Goal: Task Accomplishment & Management: Complete application form

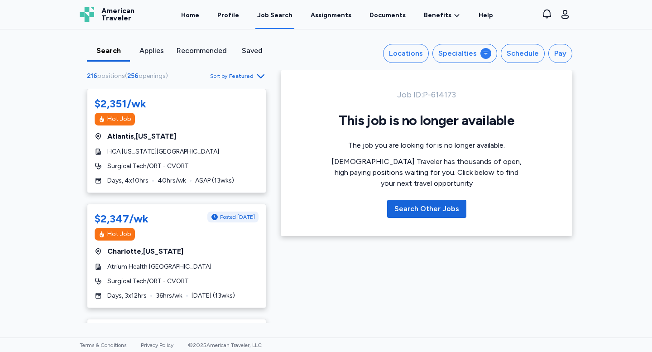
click at [248, 78] on span "Featured" at bounding box center [241, 75] width 24 height 7
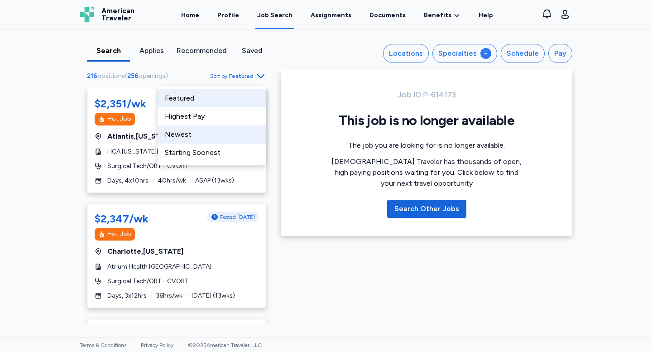
click at [241, 132] on div "Newest" at bounding box center [212, 134] width 109 height 18
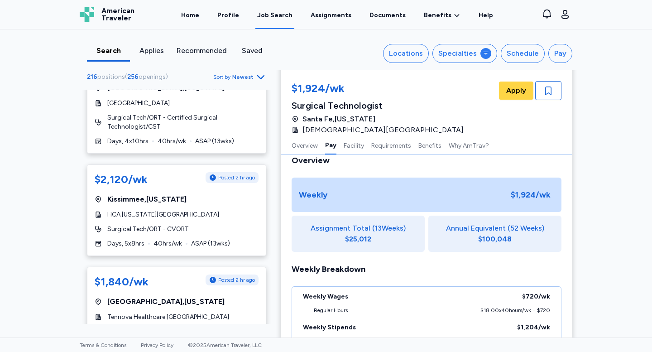
scroll to position [136, 0]
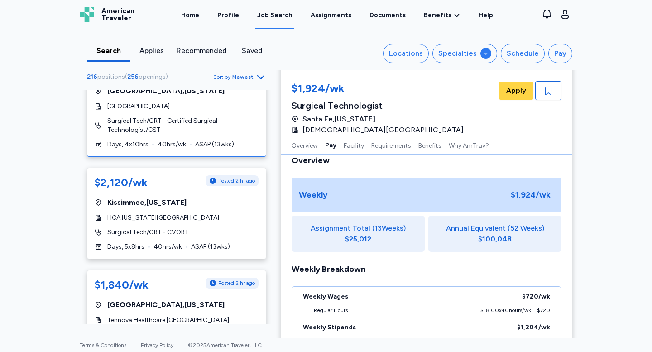
click at [133, 130] on span "Surgical Tech/ORT - Certified Surgical Technologist/CST" at bounding box center [182, 125] width 151 height 18
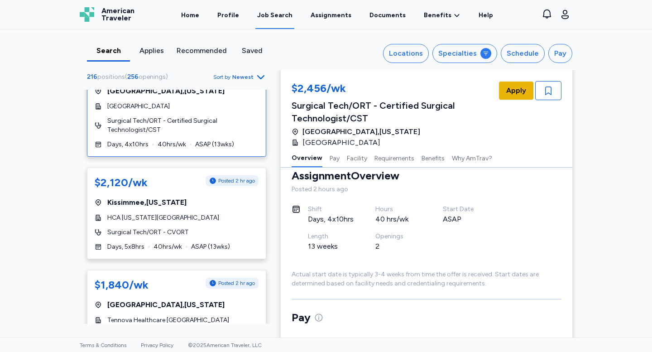
click at [511, 91] on span "Apply" at bounding box center [517, 90] width 20 height 11
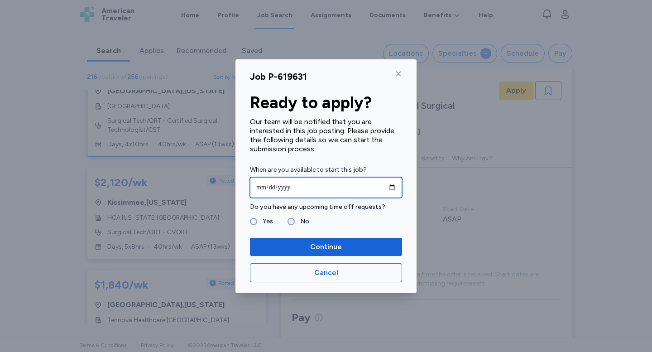
click at [334, 188] on input "date" at bounding box center [326, 187] width 152 height 21
click at [391, 187] on input "date" at bounding box center [326, 187] width 152 height 21
type input "**********"
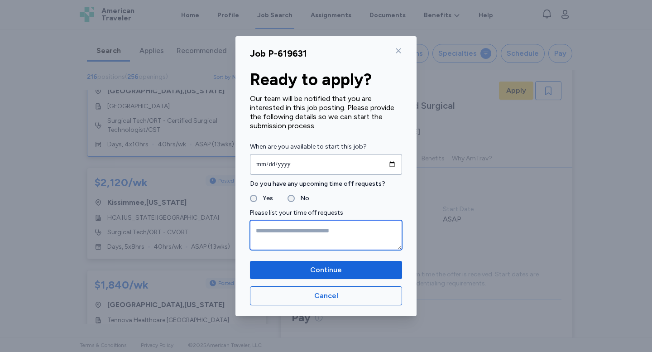
click at [255, 222] on textarea at bounding box center [326, 235] width 152 height 30
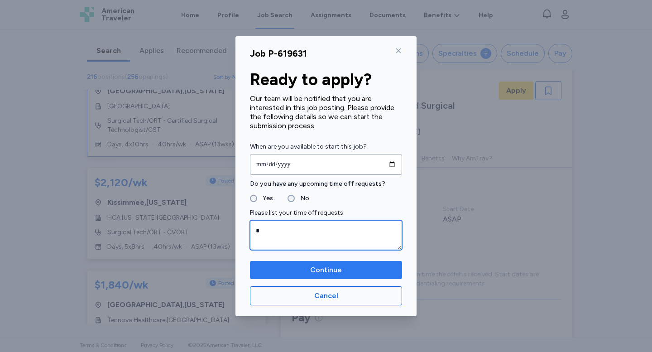
type textarea "*"
click at [266, 267] on span "Continue" at bounding box center [326, 270] width 138 height 11
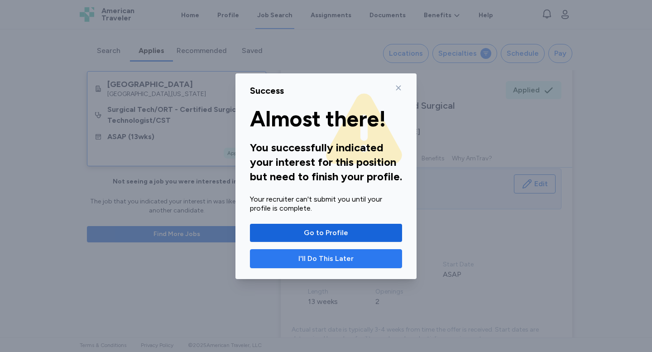
click at [333, 260] on span "I'll Do This Later" at bounding box center [326, 258] width 55 height 11
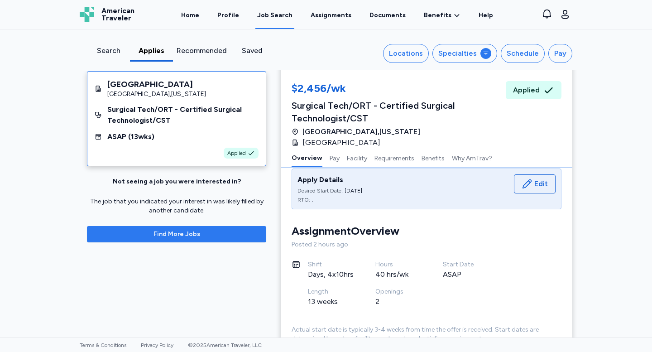
click at [156, 235] on span "Find More Jobs" at bounding box center [177, 234] width 47 height 9
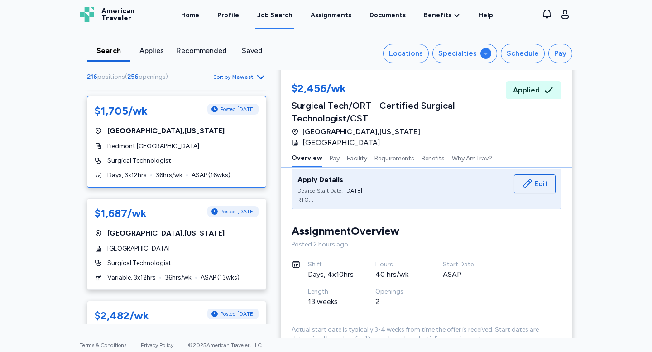
scroll to position [2981, 0]
click at [68, 180] on div "Search Applies Recommended Saved Locations Specialties Schedule Pay 216 positio…" at bounding box center [326, 183] width 652 height 308
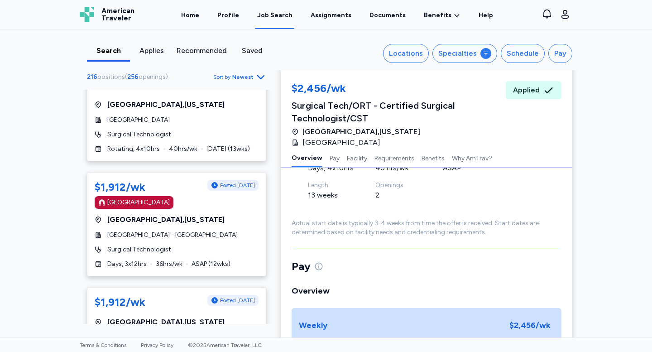
scroll to position [3185, 0]
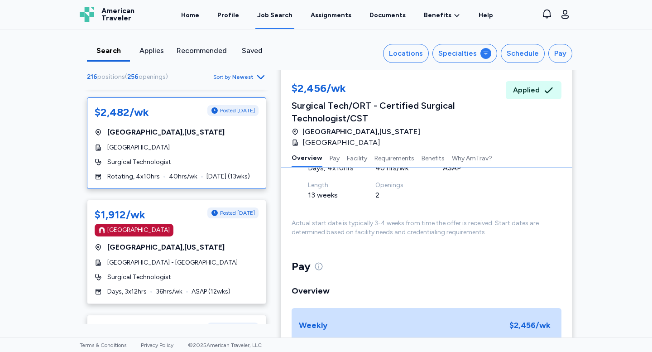
click at [154, 143] on span "[GEOGRAPHIC_DATA]" at bounding box center [138, 147] width 63 height 9
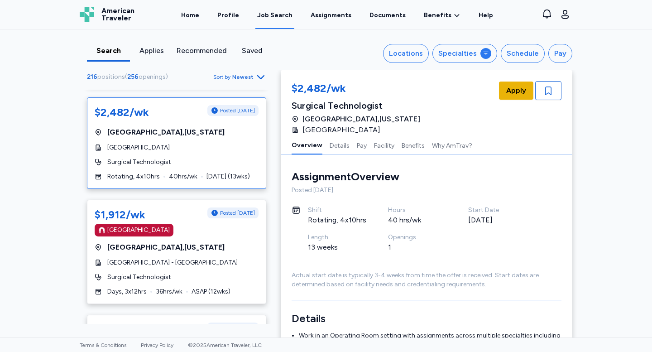
click at [513, 88] on span "Apply" at bounding box center [517, 90] width 20 height 11
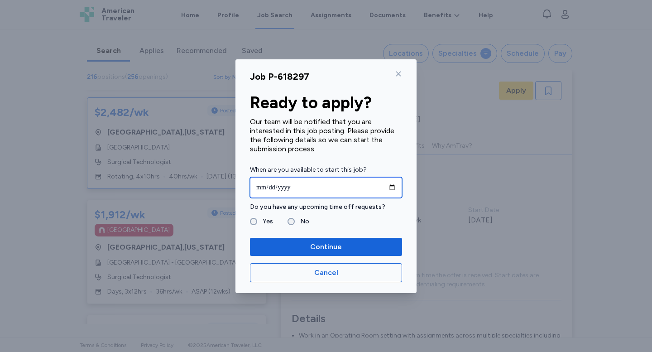
click at [271, 192] on input "date" at bounding box center [326, 187] width 152 height 21
click at [392, 188] on input "date" at bounding box center [326, 187] width 152 height 21
type input "**********"
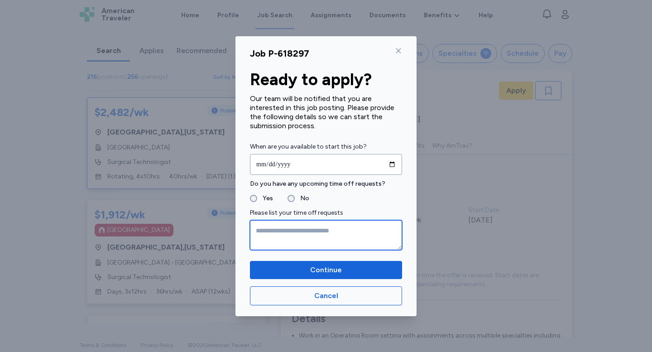
click at [267, 237] on textarea at bounding box center [326, 235] width 152 height 30
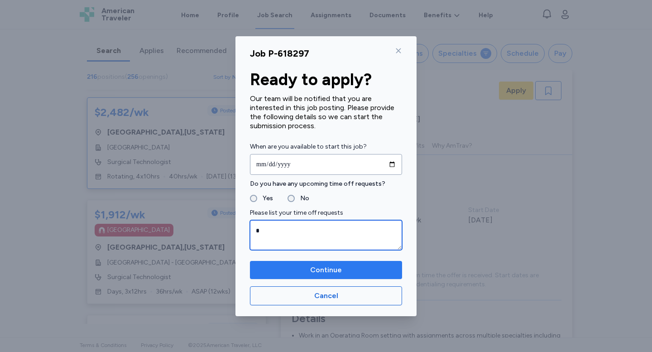
type textarea "*"
click at [263, 270] on span "Continue" at bounding box center [326, 270] width 138 height 11
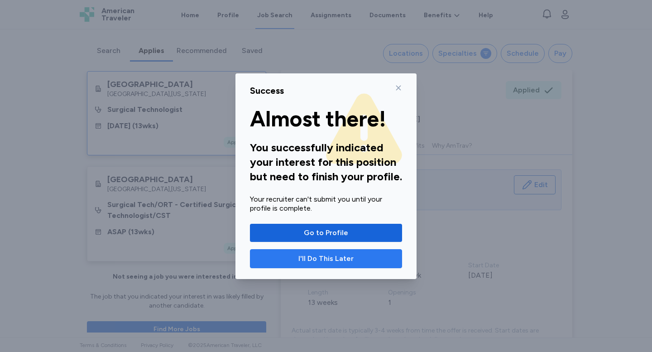
click at [284, 261] on span "I'll Do This Later" at bounding box center [326, 258] width 137 height 11
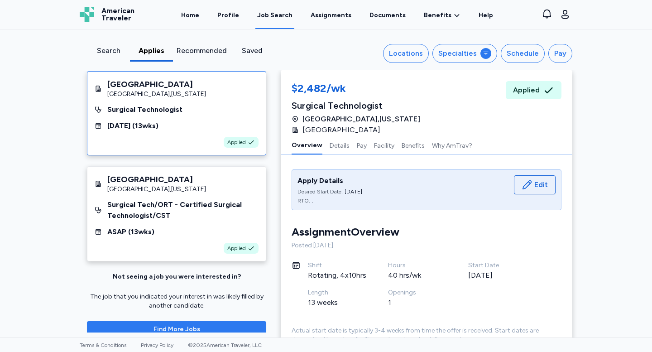
click at [116, 328] on span "Find More Jobs" at bounding box center [176, 329] width 165 height 9
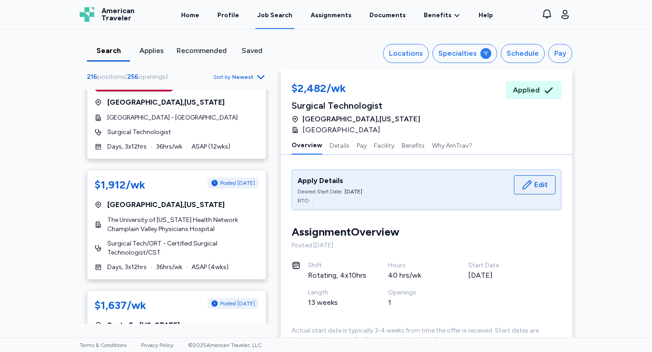
scroll to position [3310, 0]
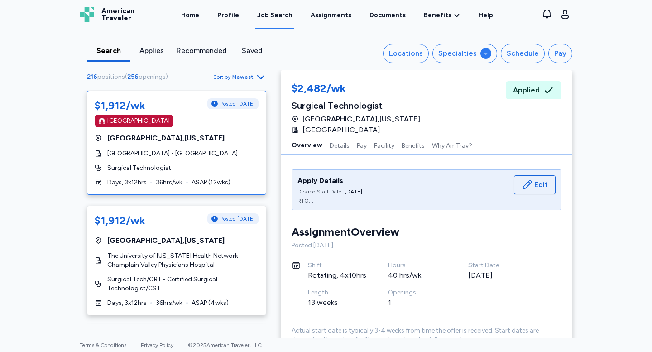
click at [139, 164] on span "Surgical Technologist" at bounding box center [139, 168] width 64 height 9
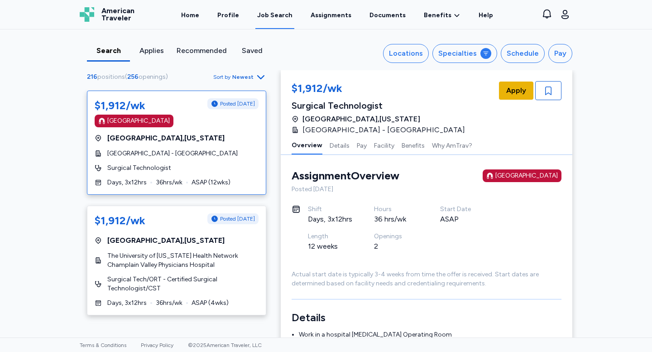
click at [510, 93] on span "Apply" at bounding box center [517, 90] width 20 height 11
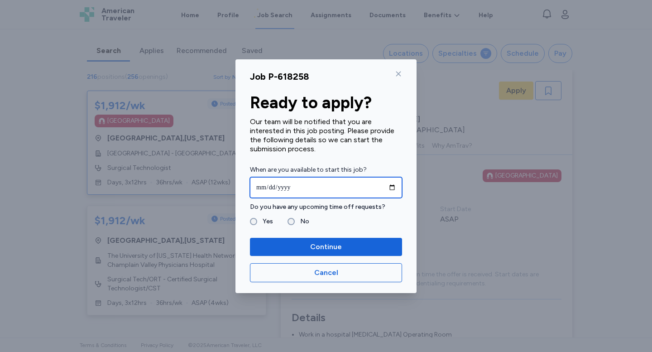
click at [329, 185] on input "date" at bounding box center [326, 187] width 152 height 21
click at [392, 186] on input "date" at bounding box center [326, 187] width 152 height 21
type input "**********"
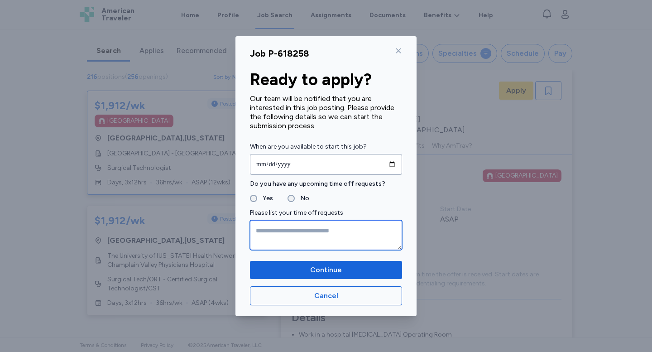
click at [280, 247] on textarea at bounding box center [326, 235] width 152 height 30
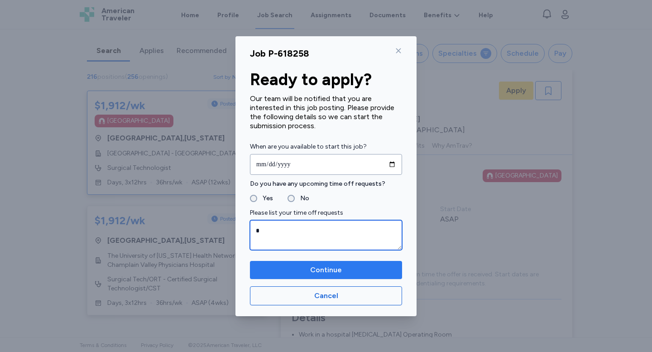
type textarea "*"
click at [270, 269] on span "Continue" at bounding box center [326, 270] width 138 height 11
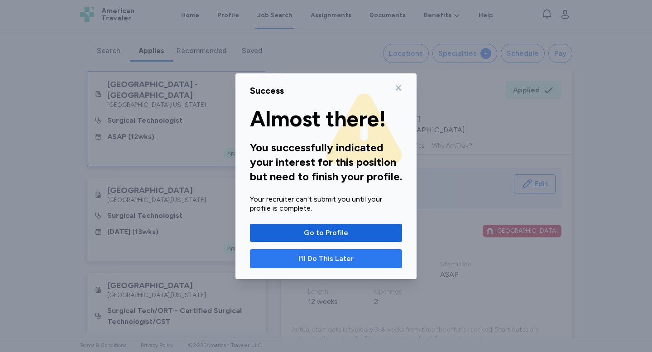
click at [276, 254] on span "I'll Do This Later" at bounding box center [326, 258] width 137 height 11
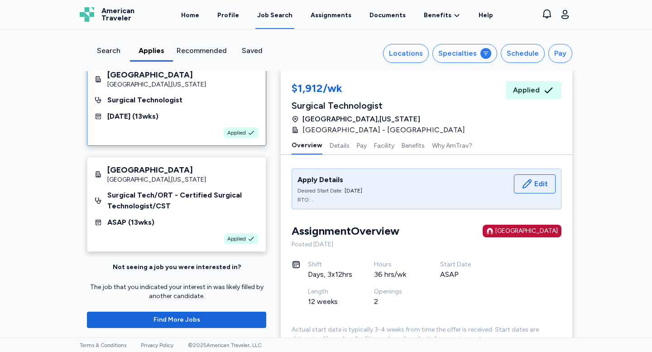
scroll to position [118, 0]
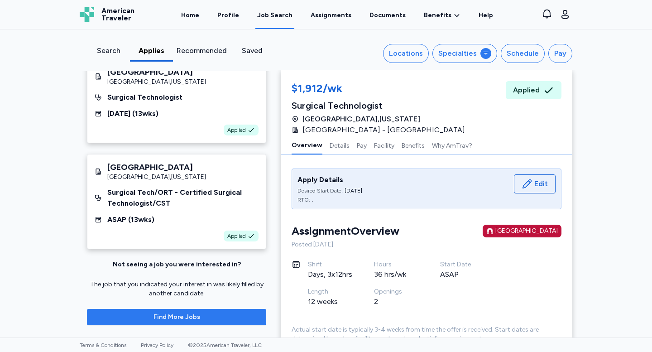
click at [121, 310] on button "Find More Jobs" at bounding box center [176, 317] width 179 height 16
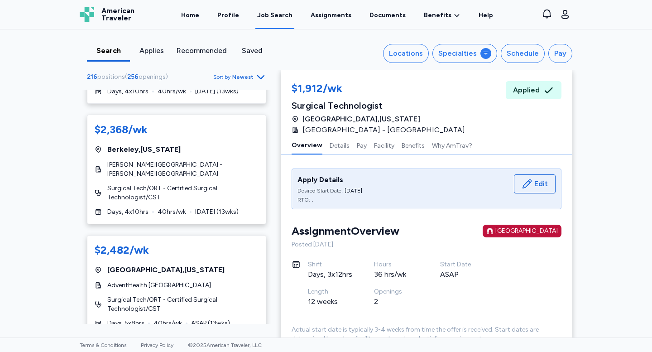
scroll to position [5331, 0]
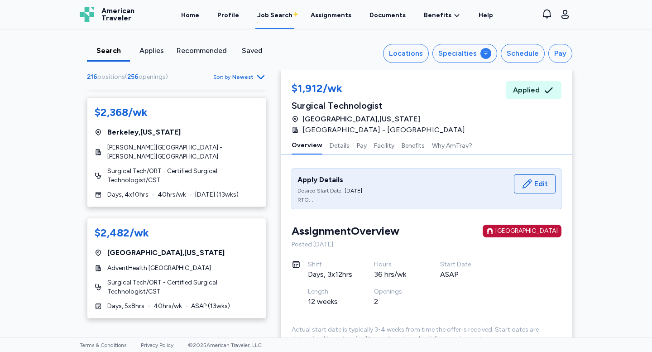
click at [260, 329] on icon "Go to next 50 jobs" at bounding box center [261, 334] width 11 height 11
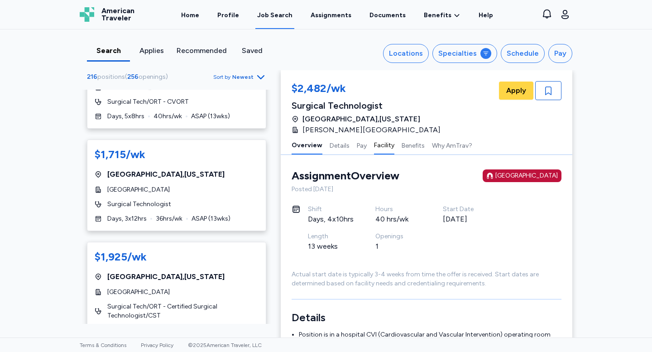
scroll to position [3472, 0]
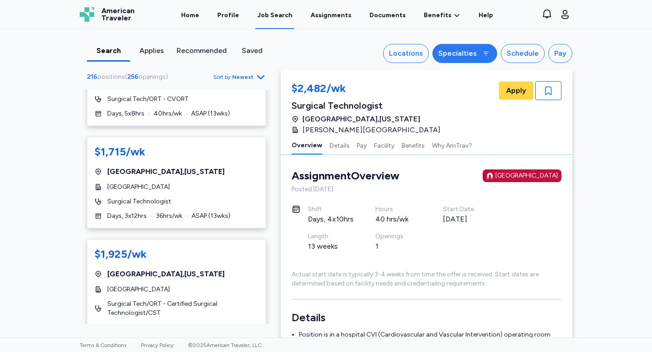
click at [462, 59] on button "Specialties" at bounding box center [465, 53] width 65 height 19
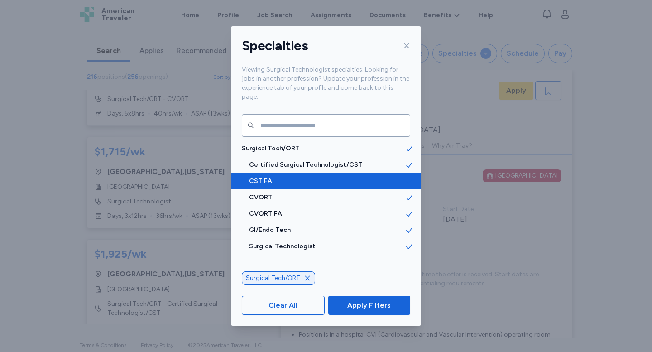
click at [343, 177] on span "CST FA" at bounding box center [327, 181] width 156 height 9
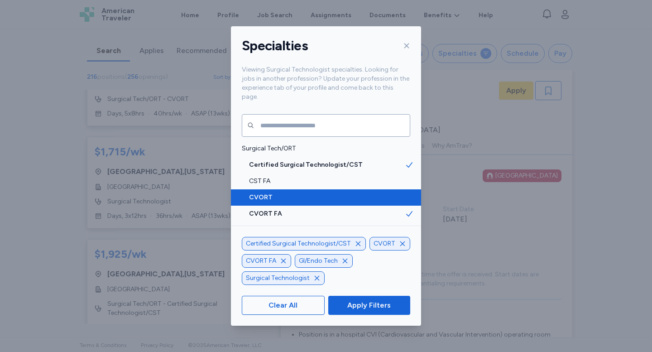
click at [343, 193] on span "CVORT" at bounding box center [327, 197] width 156 height 9
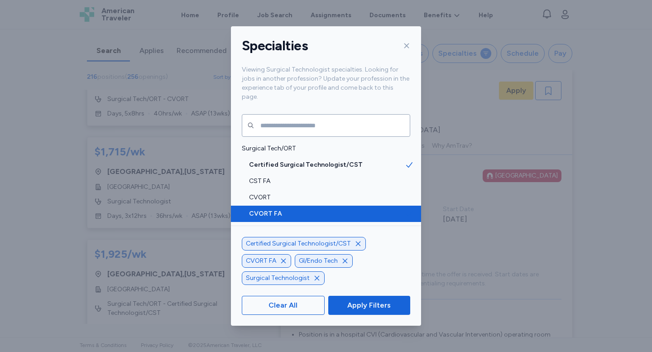
click at [342, 209] on span "CVORT FA" at bounding box center [327, 213] width 156 height 9
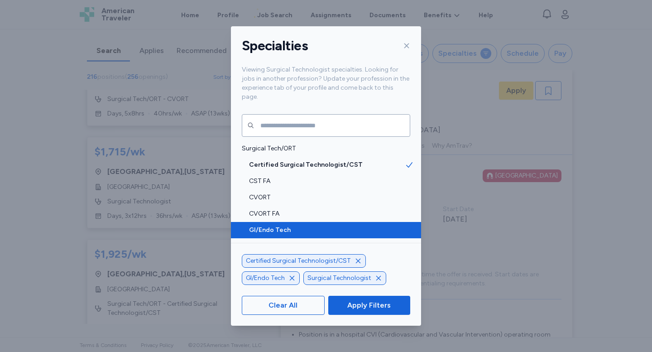
click at [342, 226] on span "GI/Endo Tech" at bounding box center [327, 230] width 156 height 9
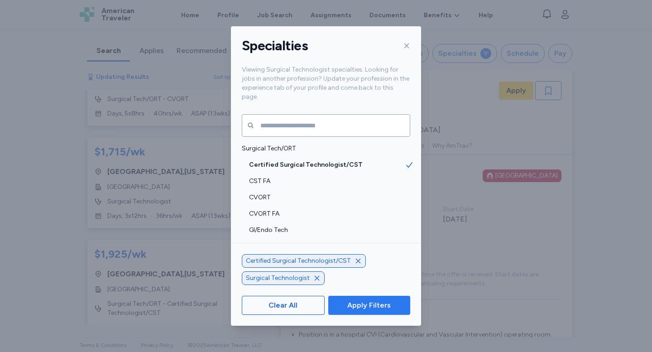
click at [347, 300] on span "Apply Filters" at bounding box center [370, 305] width 68 height 11
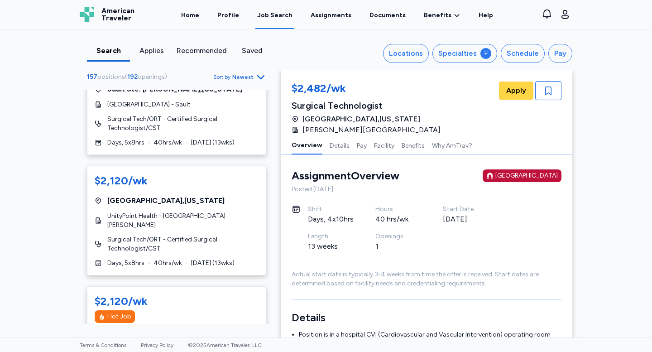
click at [257, 75] on icon "button" at bounding box center [261, 77] width 11 height 11
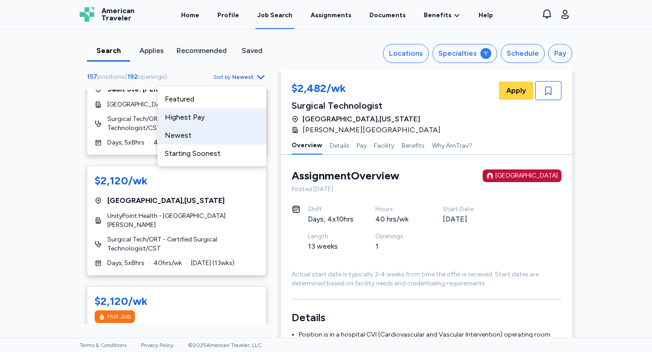
click at [234, 118] on div "Highest Pay" at bounding box center [212, 117] width 109 height 18
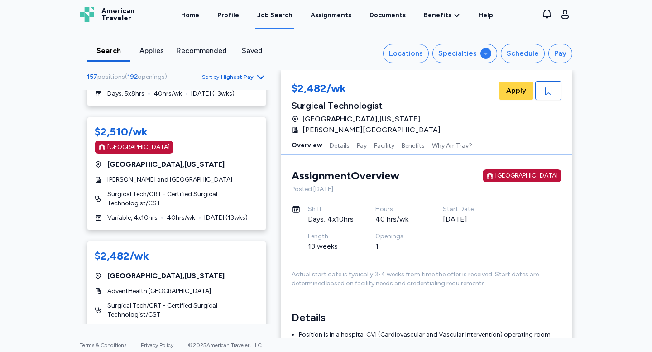
scroll to position [125, 0]
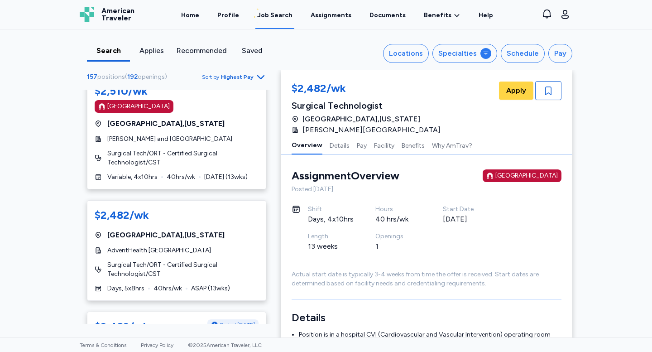
click at [203, 159] on span "Surgical Tech/ORT - Certified Surgical Technologist/CST" at bounding box center [182, 158] width 151 height 18
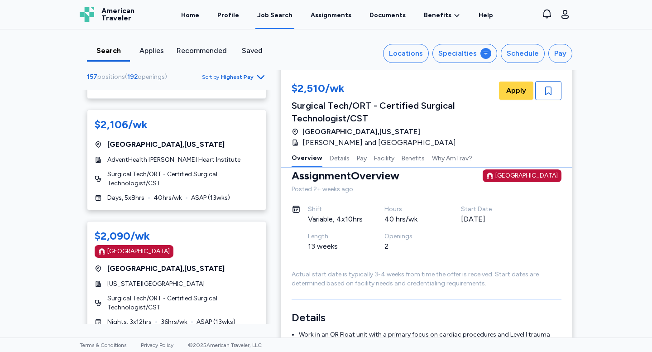
scroll to position [2539, 0]
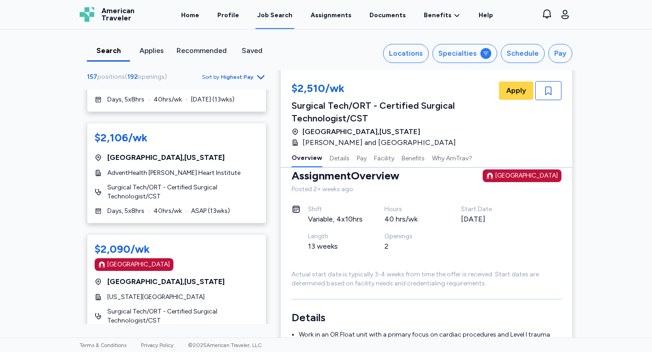
click at [189, 207] on div "Days, 5x8hrs 40 hrs/wk ASAP ( 13 wks)" at bounding box center [177, 211] width 164 height 9
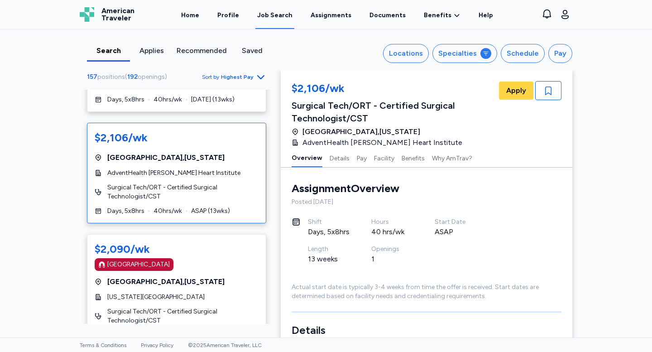
click at [191, 207] on span "ASAP ( 13 wks)" at bounding box center [210, 211] width 39 height 9
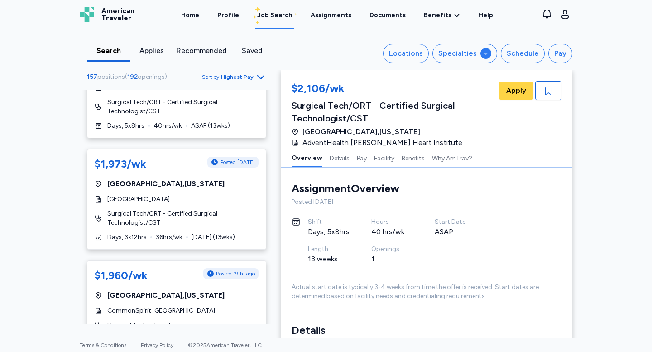
scroll to position [3927, 0]
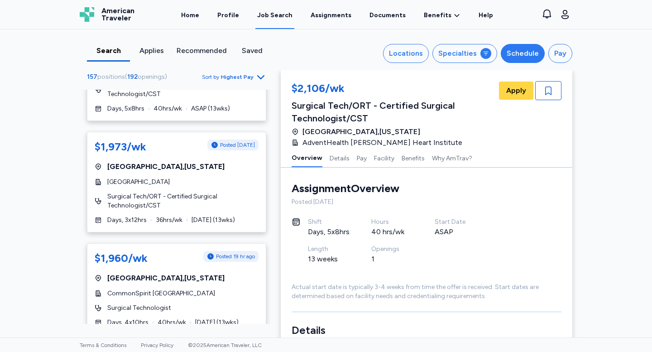
click at [528, 55] on div "Schedule" at bounding box center [523, 53] width 32 height 11
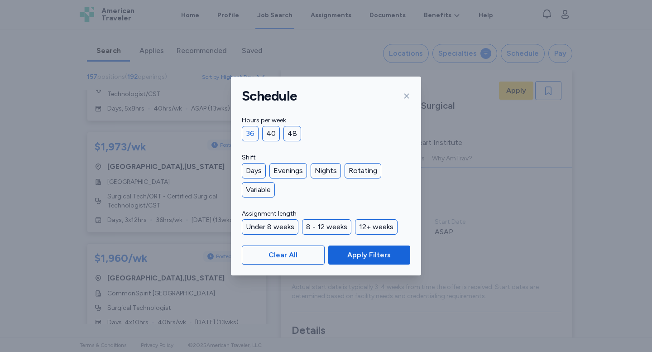
click at [250, 131] on div "36" at bounding box center [250, 133] width 17 height 15
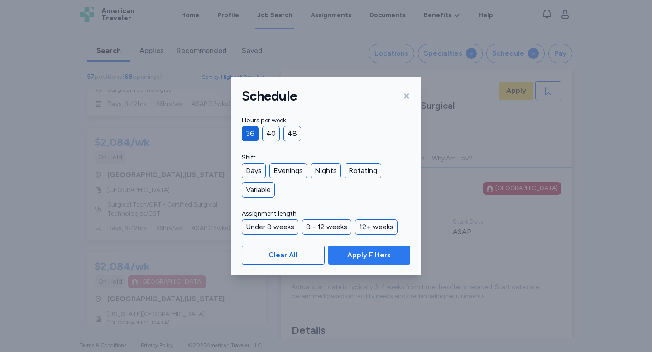
scroll to position [500, 0]
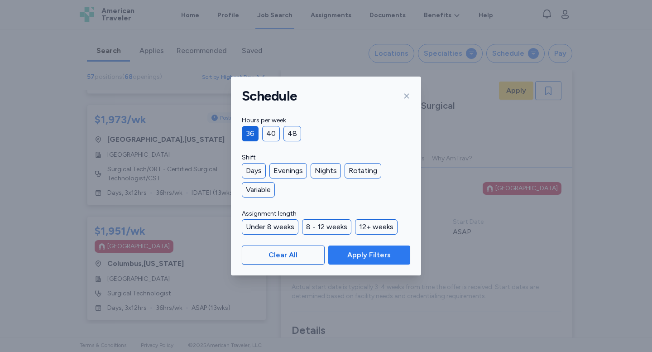
click at [365, 253] on span "Apply Filters" at bounding box center [368, 255] width 43 height 11
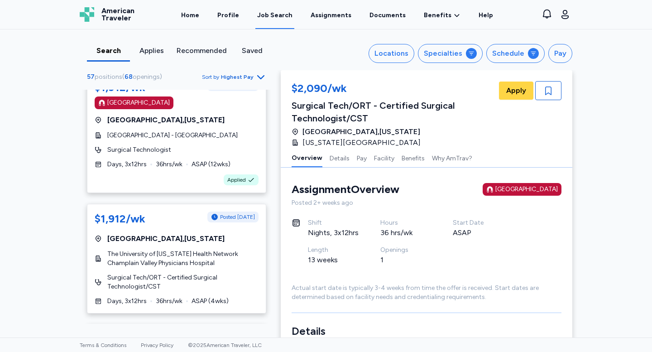
scroll to position [1000, 0]
